Goal: Transaction & Acquisition: Book appointment/travel/reservation

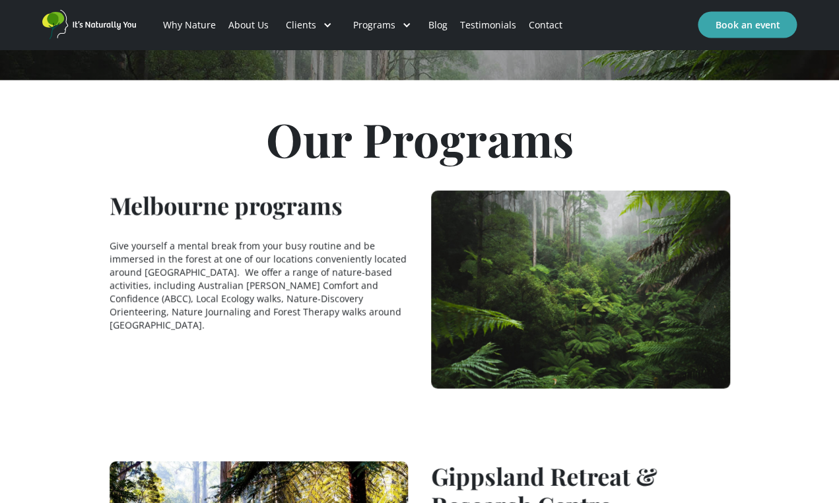
scroll to position [945, 0]
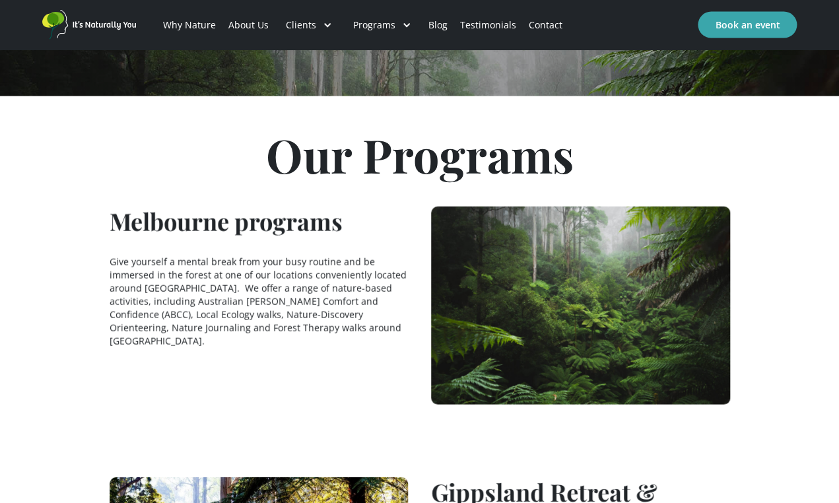
click at [256, 218] on h1 "Melbourne programs" at bounding box center [226, 220] width 233 height 29
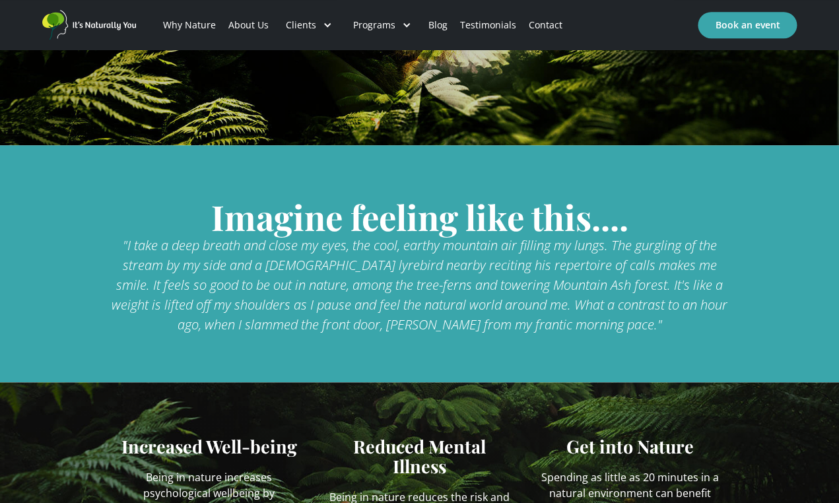
scroll to position [0, 0]
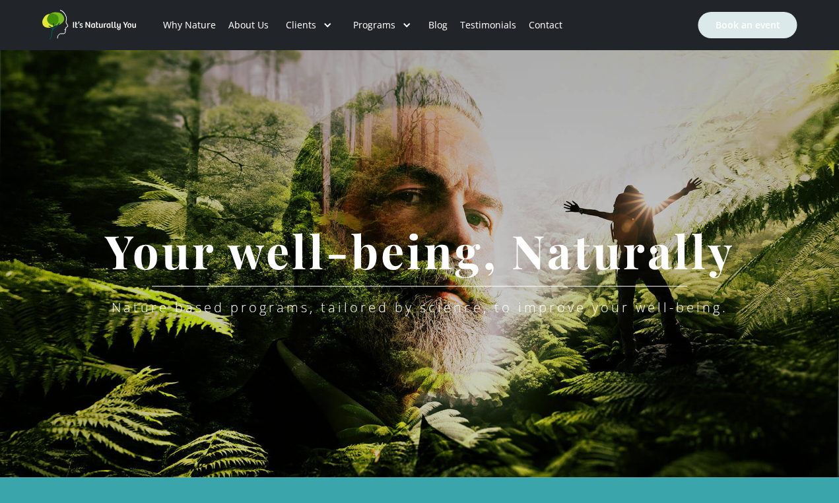
click at [755, 27] on link "Book an event" at bounding box center [746, 25] width 99 height 26
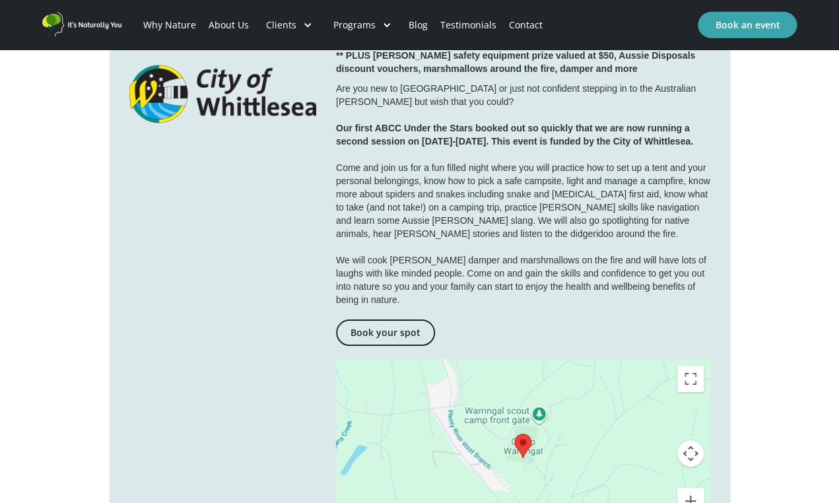
scroll to position [1391, 0]
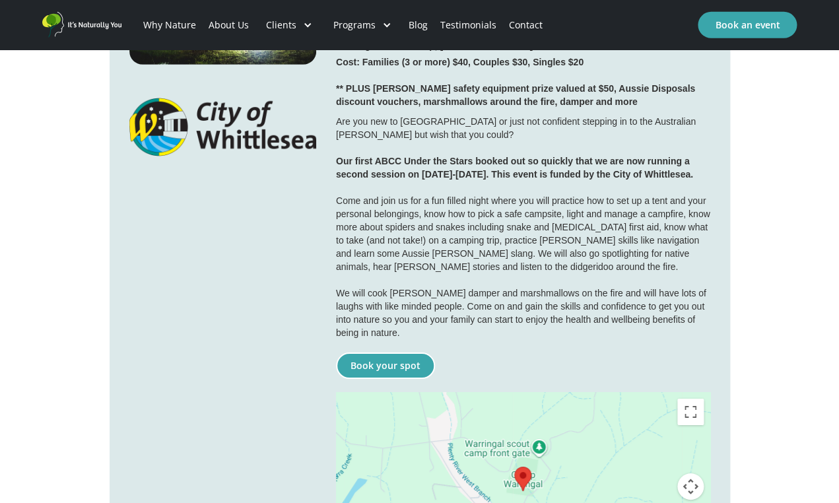
click at [388, 352] on link "Book your spot" at bounding box center [385, 365] width 99 height 26
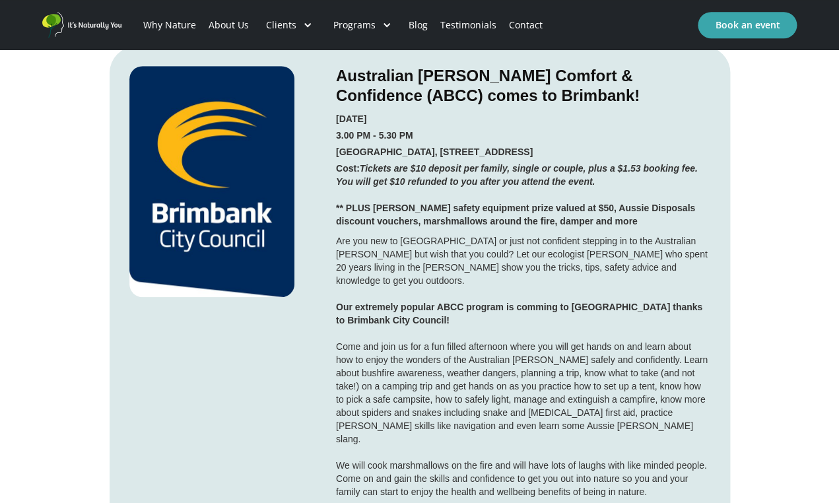
scroll to position [1980, 0]
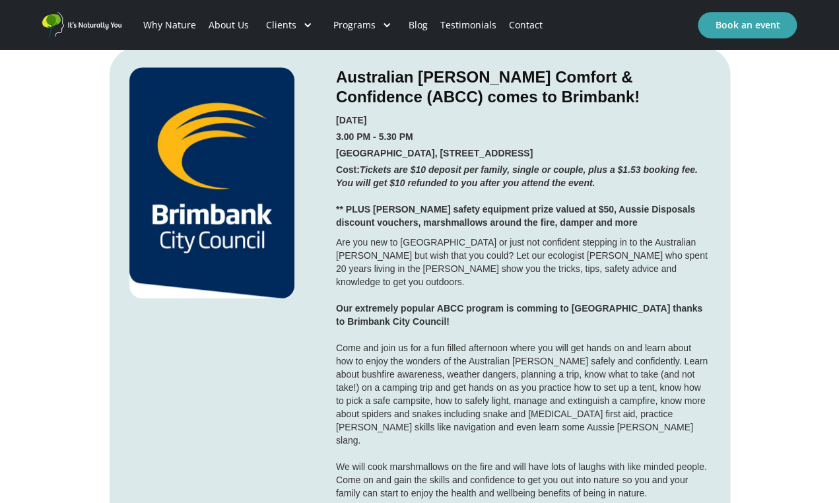
click at [383, 130] on h5 "3.00 PM - 5.30 PM" at bounding box center [374, 136] width 77 height 13
click at [447, 204] on strong "** PLUS [PERSON_NAME] safety equipment prize valued at $50, Aussie Disposals di…" at bounding box center [515, 216] width 359 height 24
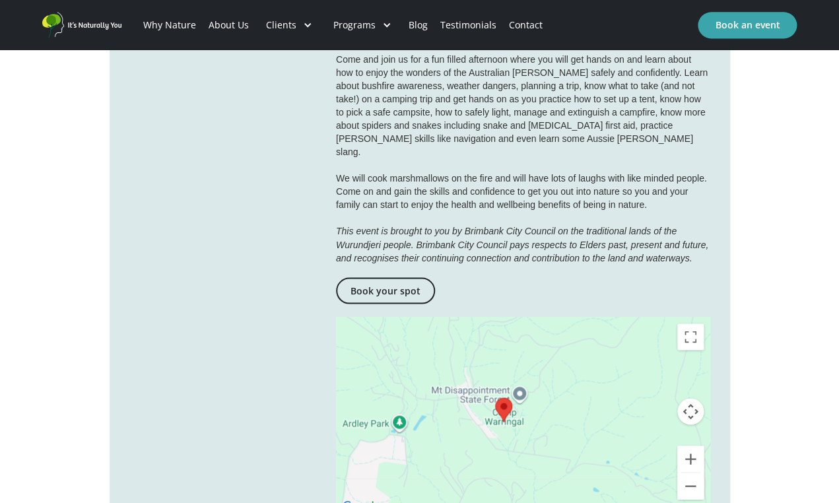
scroll to position [2258, 0]
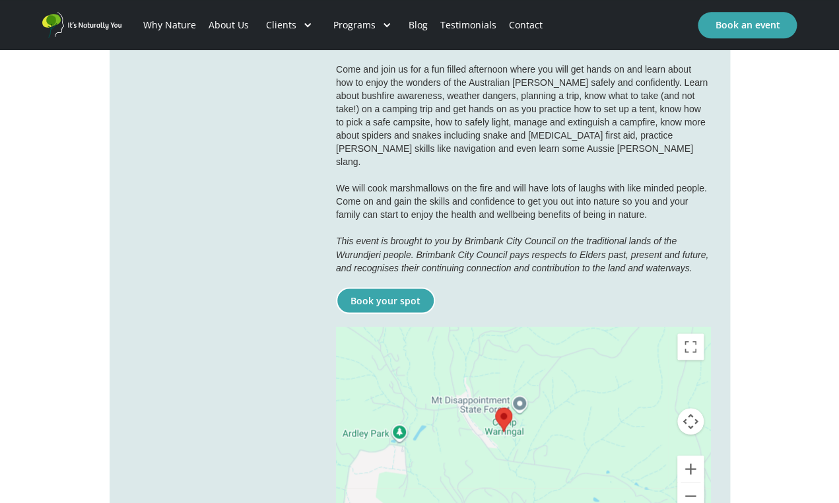
click at [376, 287] on link "Book your spot" at bounding box center [385, 300] width 99 height 26
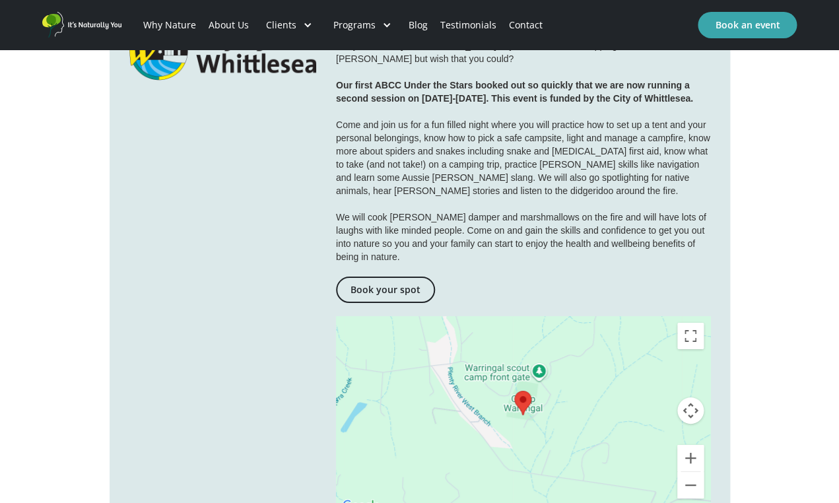
scroll to position [1458, 0]
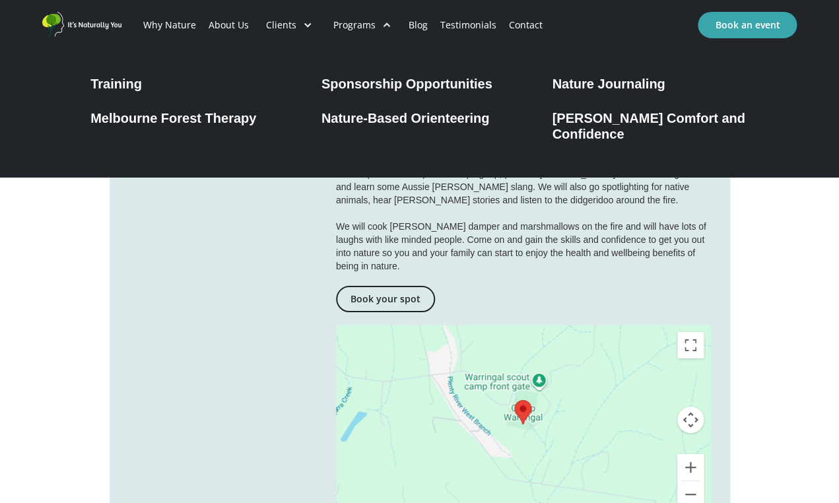
click at [228, 116] on div "Melbourne Forest Therapy" at bounding box center [173, 118] width 166 height 16
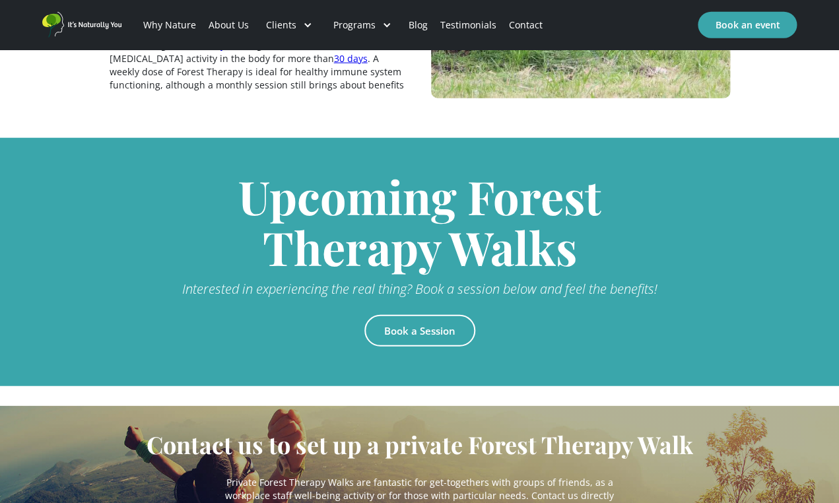
scroll to position [2752, 0]
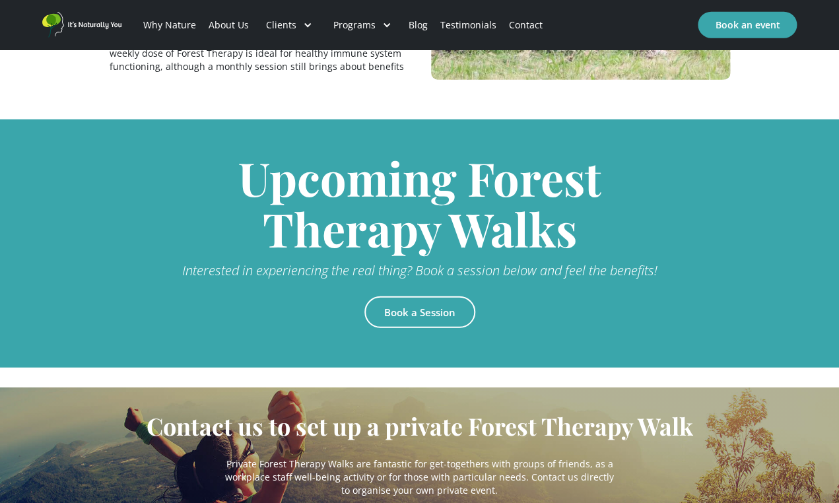
click at [424, 296] on link "Book a Session" at bounding box center [419, 312] width 111 height 32
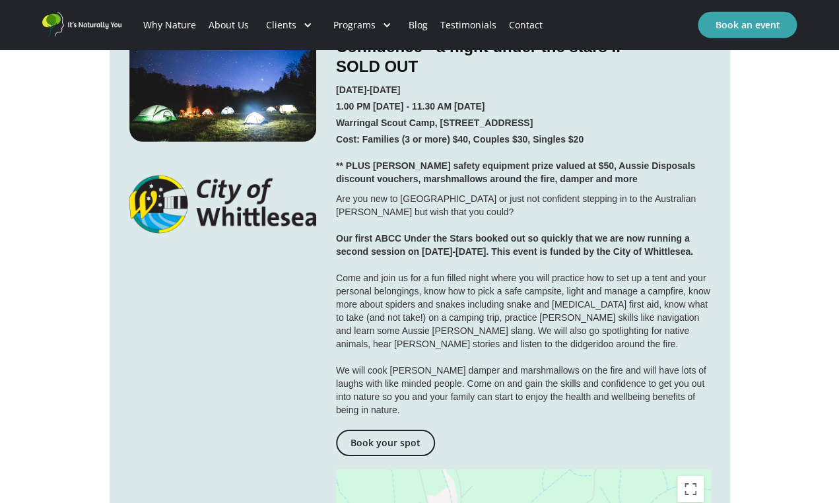
scroll to position [1312, 0]
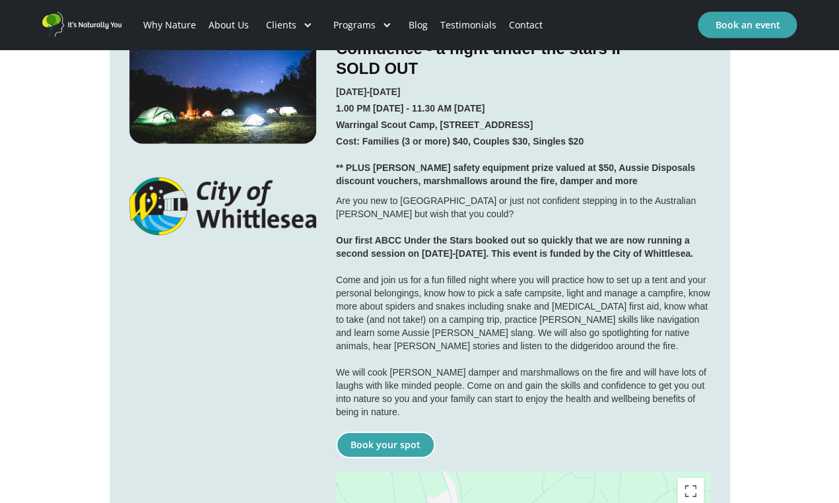
click at [381, 431] on link "Book your spot" at bounding box center [385, 444] width 99 height 26
